Goal: Check status: Check status

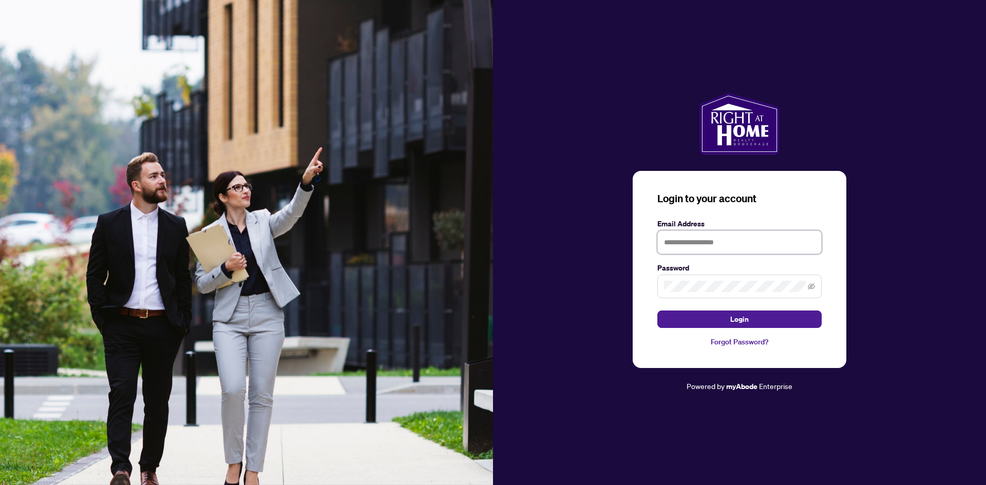
click at [714, 242] on input "text" at bounding box center [739, 243] width 164 height 24
type input "**********"
click at [678, 276] on span at bounding box center [739, 287] width 164 height 24
click at [657, 311] on button "Login" at bounding box center [739, 319] width 164 height 17
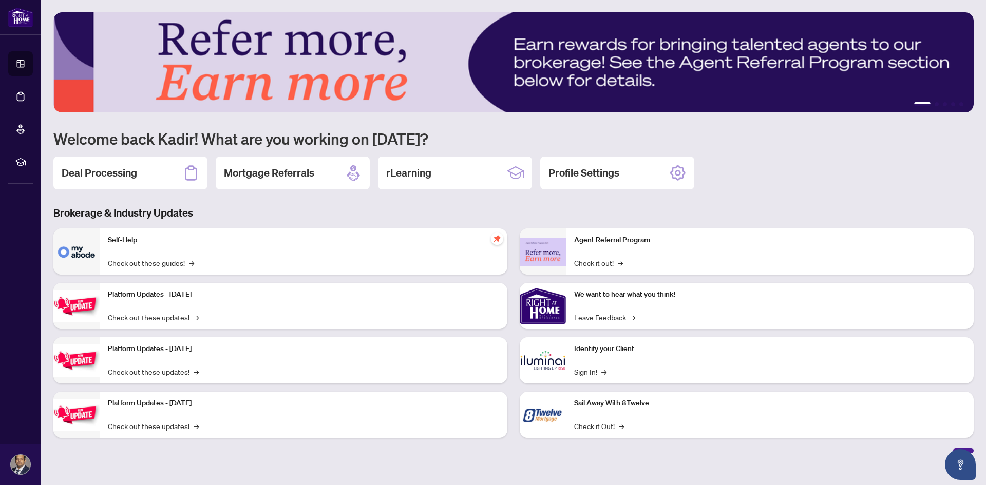
click at [143, 185] on div "Deal Processing" at bounding box center [130, 173] width 154 height 33
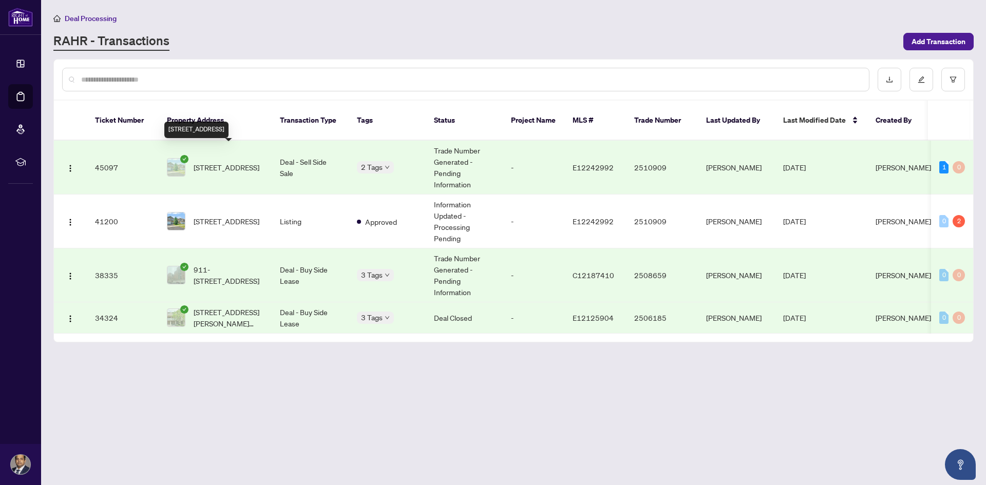
click at [238, 162] on span "[STREET_ADDRESS]" at bounding box center [227, 167] width 66 height 11
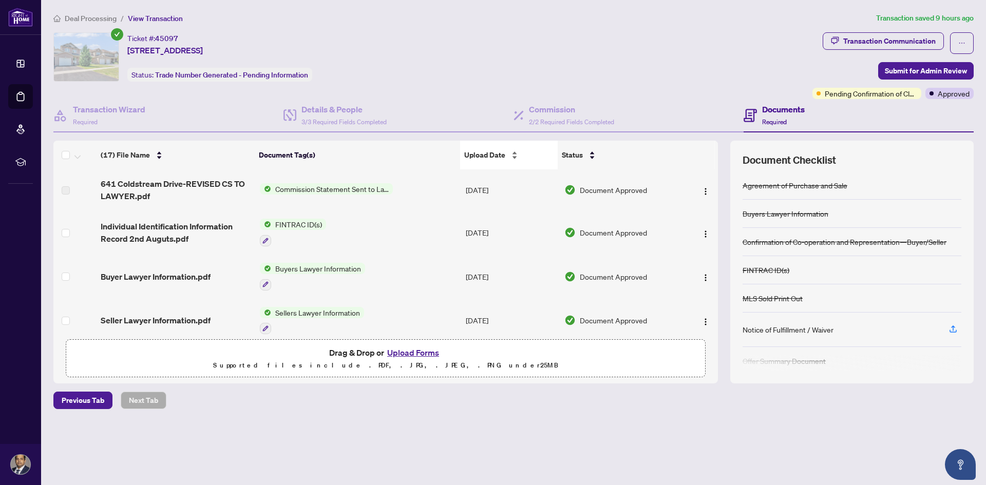
click at [478, 155] on span "Upload Date" at bounding box center [484, 154] width 41 height 11
click at [317, 191] on span "Commission Statement Sent to Lawyer" at bounding box center [332, 188] width 122 height 11
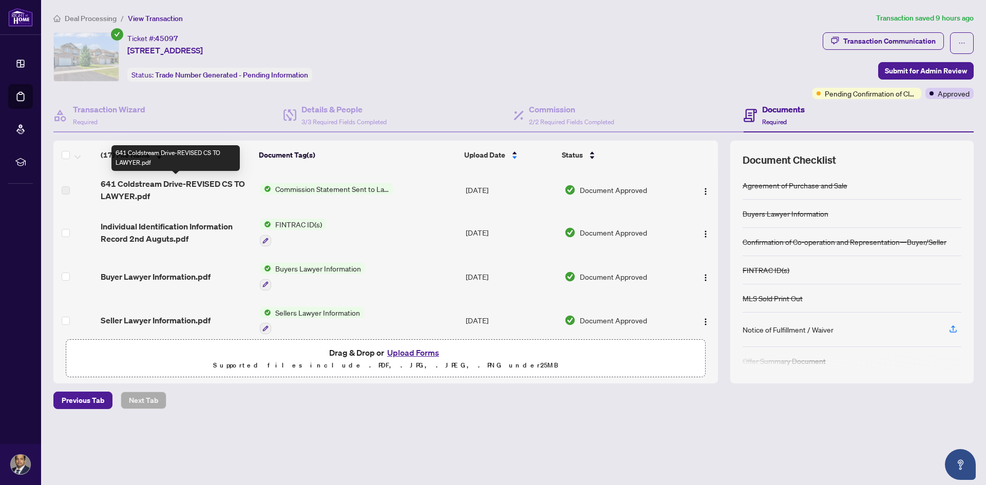
click at [177, 187] on span "641 Coldstream Drive-REVISED CS TO LAWYER.pdf" at bounding box center [176, 190] width 151 height 25
click at [128, 187] on span "641 Coldstream Drive-REVISED CS TO LAWYER.pdf" at bounding box center [176, 190] width 151 height 25
click at [701, 189] on img "button" at bounding box center [705, 191] width 8 height 8
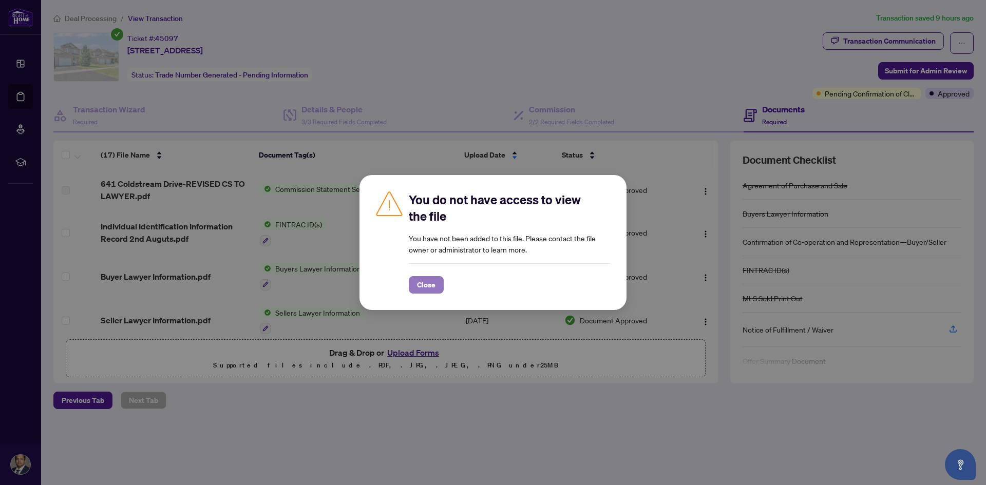
click at [430, 282] on span "Close" at bounding box center [426, 285] width 18 height 16
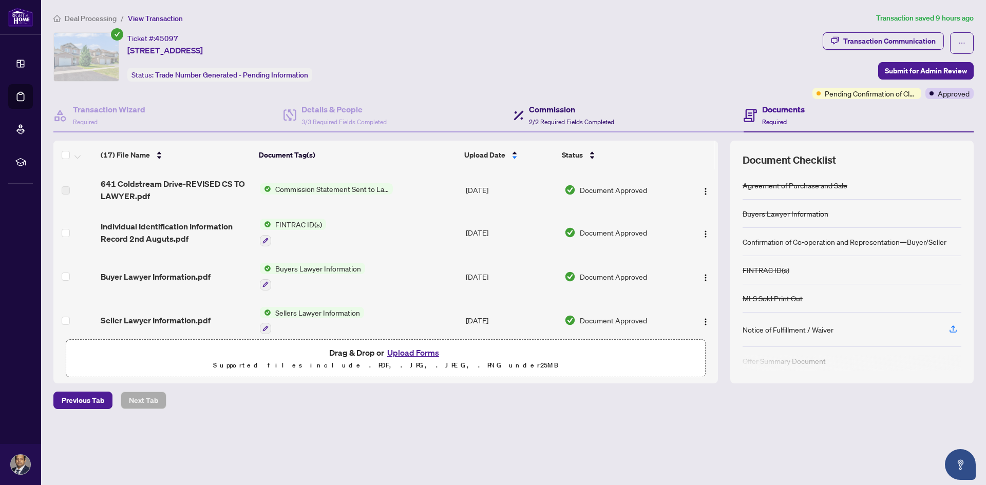
click at [541, 113] on h4 "Commission" at bounding box center [571, 109] width 85 height 12
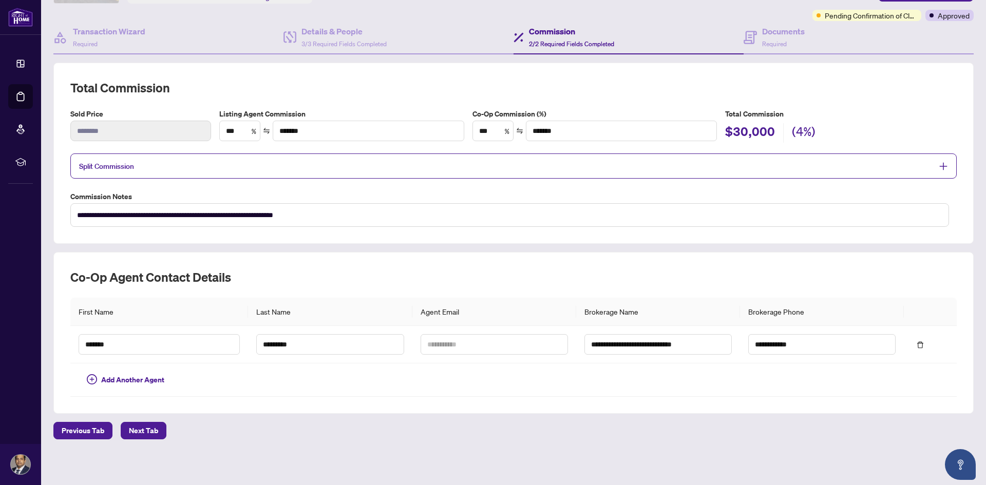
scroll to position [80, 0]
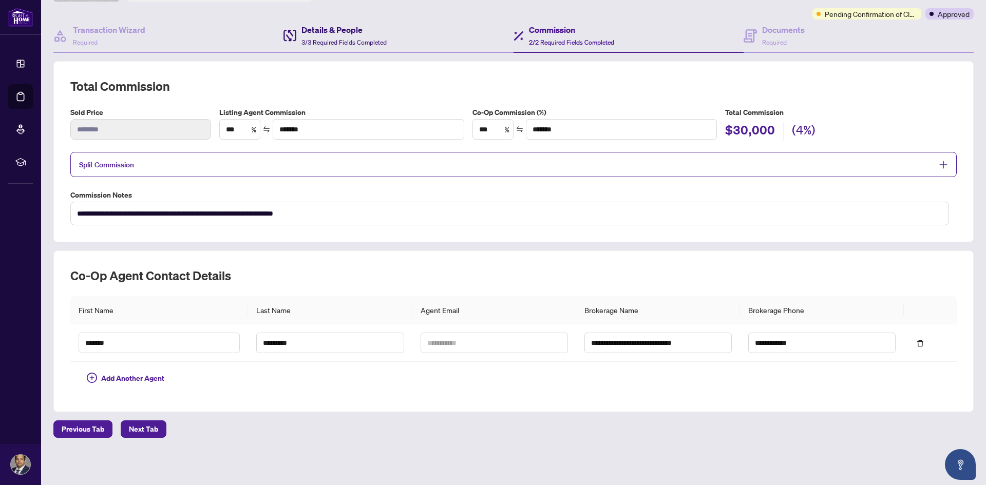
click at [315, 33] on h4 "Details & People" at bounding box center [343, 30] width 85 height 12
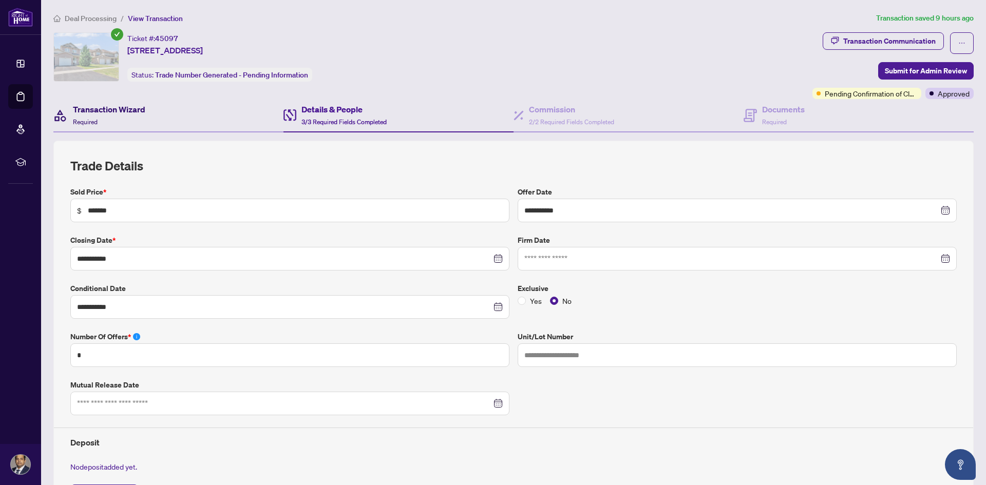
click at [118, 104] on h4 "Transaction Wizard" at bounding box center [109, 109] width 72 height 12
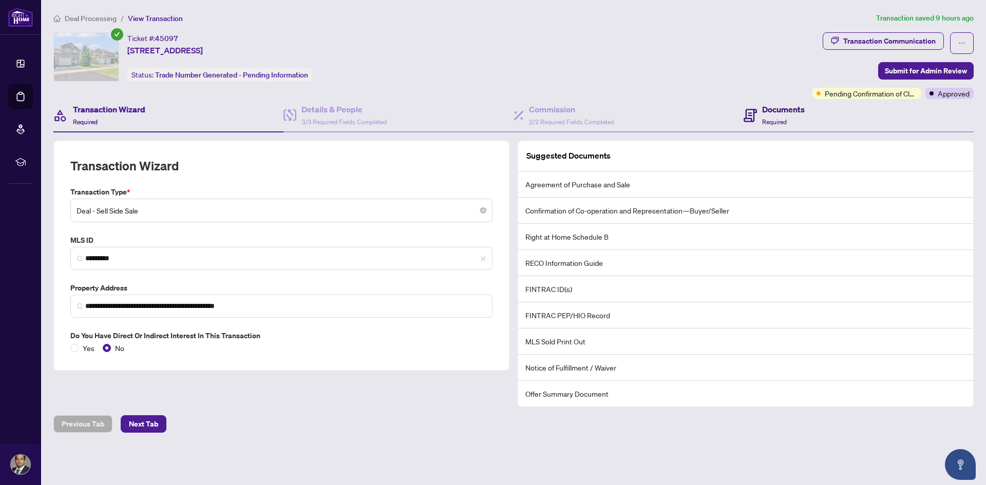
click at [760, 115] on div "Documents Required" at bounding box center [773, 115] width 61 height 24
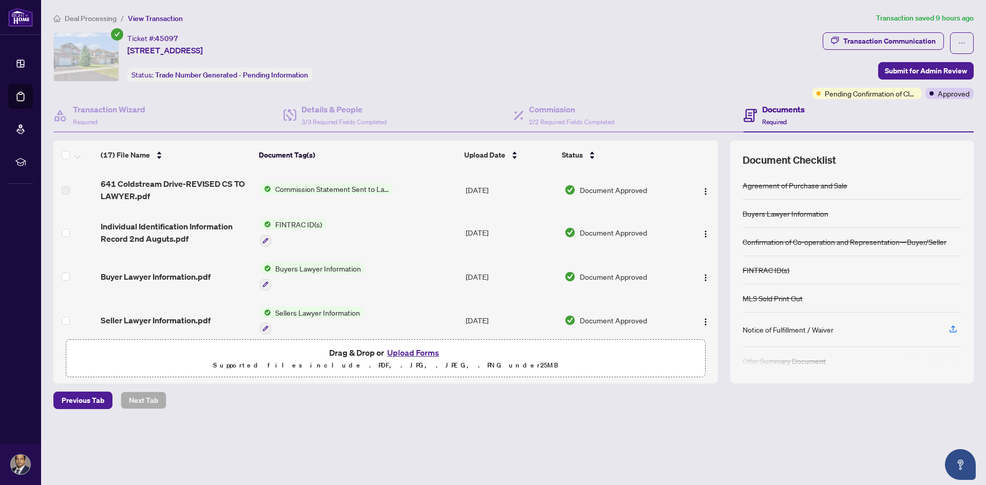
click at [84, 16] on span "Deal Processing" at bounding box center [91, 18] width 52 height 9
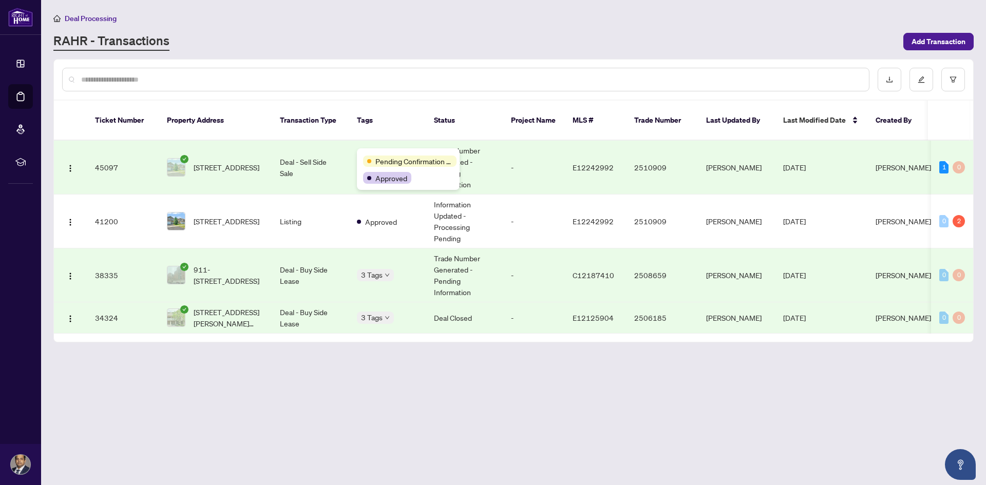
click at [387, 156] on span "Pending Confirmation of Closing" at bounding box center [413, 161] width 77 height 11
click at [450, 400] on main "Deal Processing [PERSON_NAME] - Transactions Add Transaction Ticket Number Prop…" at bounding box center [513, 242] width 945 height 485
